Goal: Information Seeking & Learning: Learn about a topic

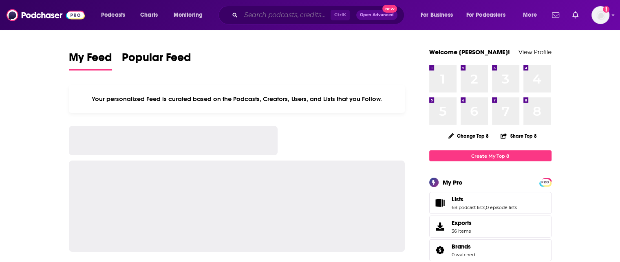
click at [305, 11] on input "Search podcasts, credits, & more..." at bounding box center [286, 15] width 90 height 13
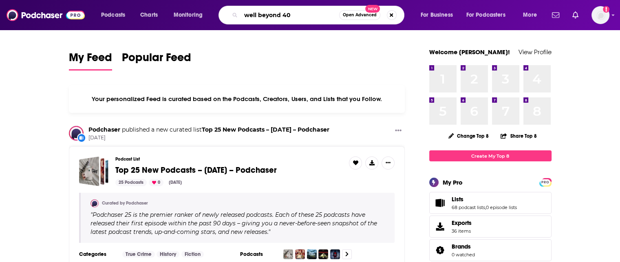
type input "well beyond 40"
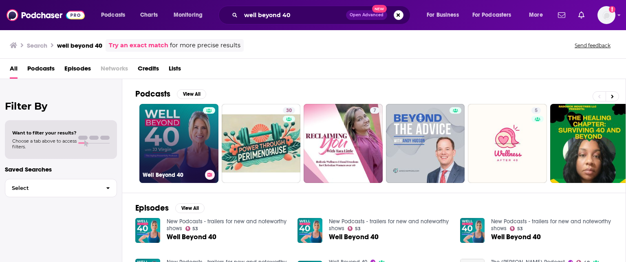
click at [191, 137] on link "Well Beyond 40" at bounding box center [178, 143] width 79 height 79
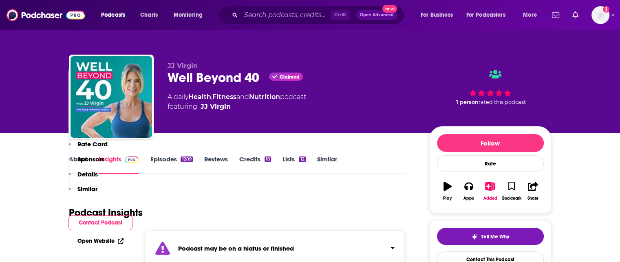
scroll to position [204, 0]
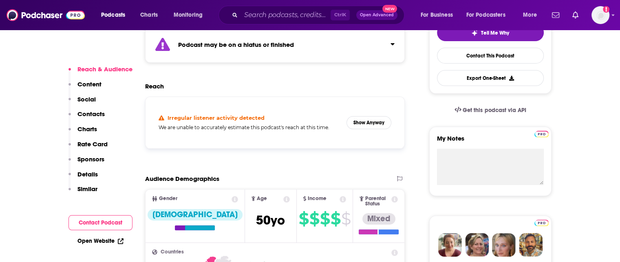
click at [362, 113] on div "Irregular listener activity detected We are unable to accurately estimate this …" at bounding box center [275, 123] width 246 height 38
click at [362, 120] on button "Show Anyway" at bounding box center [368, 122] width 45 height 13
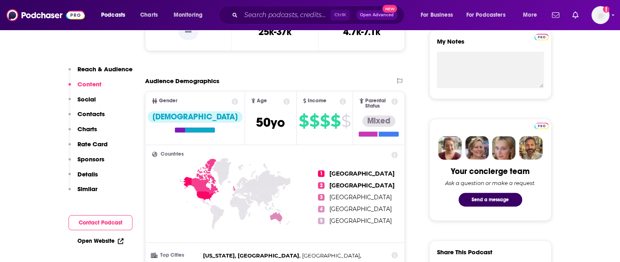
scroll to position [326, 0]
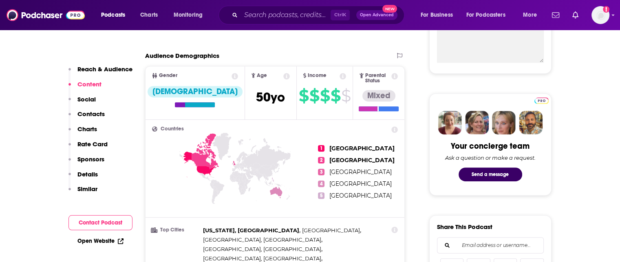
click at [340, 75] on icon at bounding box center [343, 76] width 7 height 7
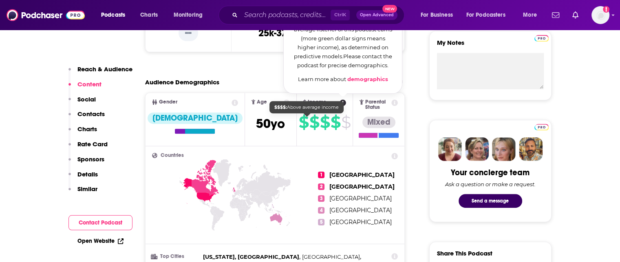
scroll to position [285, 0]
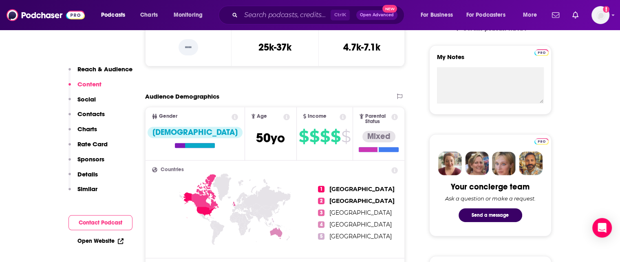
click at [340, 115] on icon at bounding box center [343, 117] width 7 height 7
click at [320, 113] on span "Income $ $ $ $ $" at bounding box center [325, 133] width 56 height 53
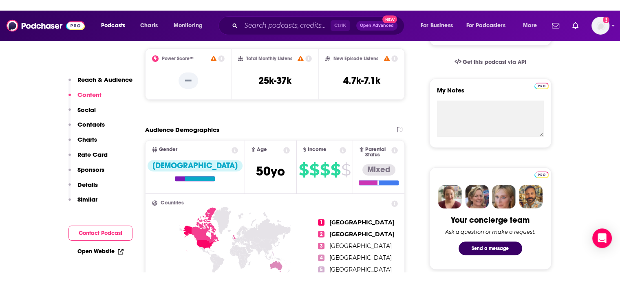
scroll to position [245, 0]
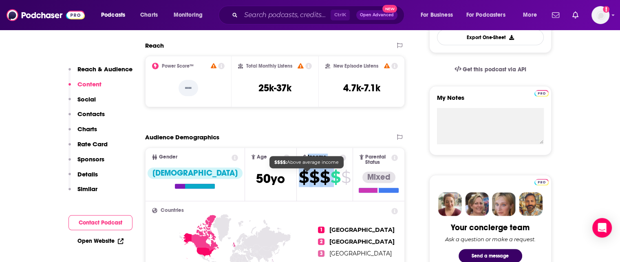
drag, startPoint x: 280, startPoint y: 156, endPoint x: 313, endPoint y: 179, distance: 39.7
click at [313, 179] on span "Income $ $ $ $ $" at bounding box center [325, 174] width 56 height 53
click at [308, 154] on span "Income" at bounding box center [317, 156] width 19 height 5
click at [308, 156] on span "Income" at bounding box center [317, 156] width 19 height 5
click at [308, 157] on span "Income" at bounding box center [317, 156] width 19 height 5
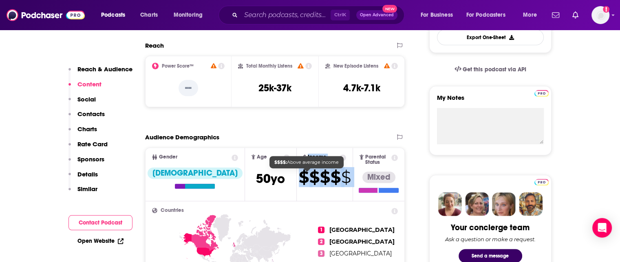
drag, startPoint x: 290, startPoint y: 157, endPoint x: 335, endPoint y: 183, distance: 52.1
click at [335, 183] on span "Income $ $ $ $ $" at bounding box center [325, 174] width 56 height 53
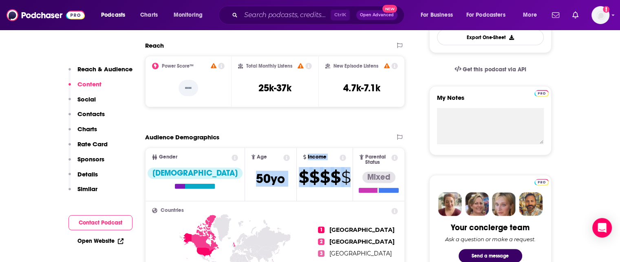
drag, startPoint x: 332, startPoint y: 181, endPoint x: 274, endPoint y: 152, distance: 64.7
click at [274, 152] on ul "Gender [DEMOGRAPHIC_DATA] Age [DEMOGRAPHIC_DATA] yo Income $ $ $ $ $ Parental S…" at bounding box center [275, 174] width 259 height 53
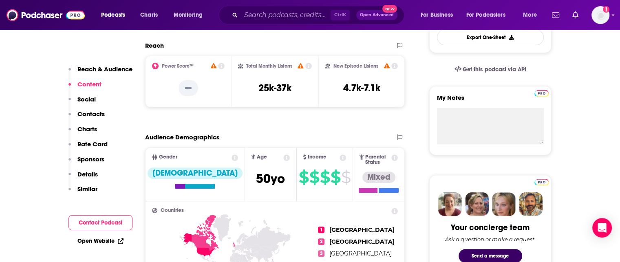
click at [274, 152] on span "Age [DEMOGRAPHIC_DATA] yo" at bounding box center [270, 174] width 51 height 53
click at [303, 155] on icon at bounding box center [304, 156] width 3 height 5
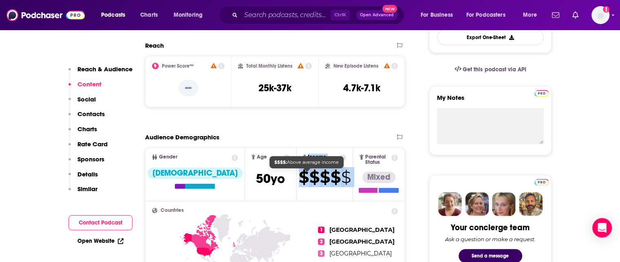
drag, startPoint x: 284, startPoint y: 155, endPoint x: 334, endPoint y: 181, distance: 56.0
click at [334, 181] on span "Income $ $ $ $ $" at bounding box center [325, 174] width 56 height 53
click at [334, 181] on span "$ $ $ $ $" at bounding box center [325, 181] width 56 height 20
drag, startPoint x: 335, startPoint y: 181, endPoint x: 284, endPoint y: 158, distance: 56.0
click at [297, 158] on span "Income $ $ $ $ $" at bounding box center [325, 174] width 56 height 53
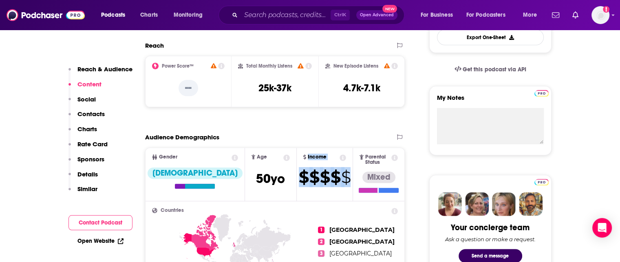
click at [308, 159] on span "Income" at bounding box center [317, 156] width 19 height 5
click at [297, 161] on div "Income" at bounding box center [325, 157] width 56 height 7
drag, startPoint x: 290, startPoint y: 161, endPoint x: 331, endPoint y: 177, distance: 44.3
click at [332, 177] on span "Income $ $ $ $ $" at bounding box center [325, 174] width 56 height 53
click at [341, 177] on span "$" at bounding box center [345, 177] width 9 height 13
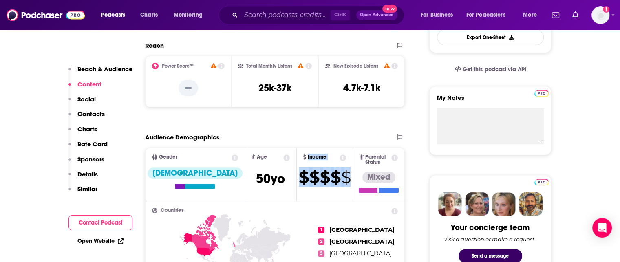
drag, startPoint x: 328, startPoint y: 176, endPoint x: 285, endPoint y: 157, distance: 47.3
click at [297, 157] on span "Income $ $ $ $ $" at bounding box center [325, 174] width 56 height 53
click at [303, 157] on div "Income" at bounding box center [314, 156] width 23 height 5
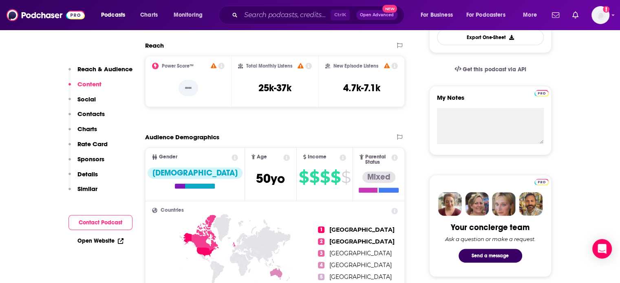
click at [340, 157] on icon at bounding box center [343, 157] width 7 height 7
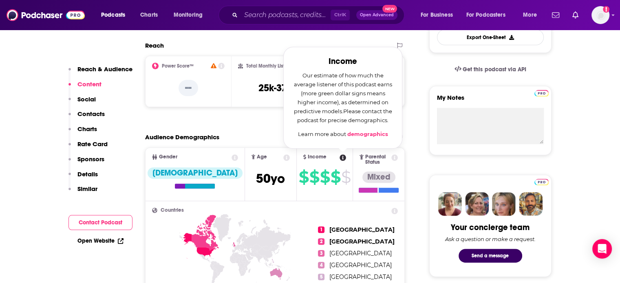
click at [347, 135] on link "demographics" at bounding box center [367, 134] width 41 height 7
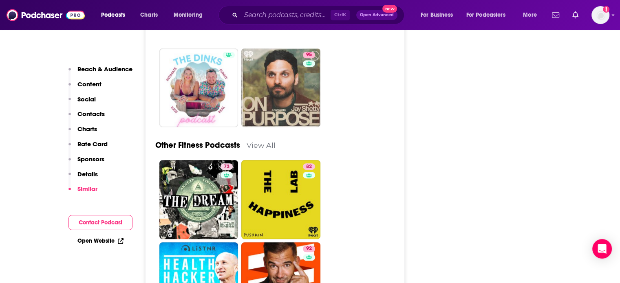
scroll to position [3547, 0]
